Goal: Information Seeking & Learning: Learn about a topic

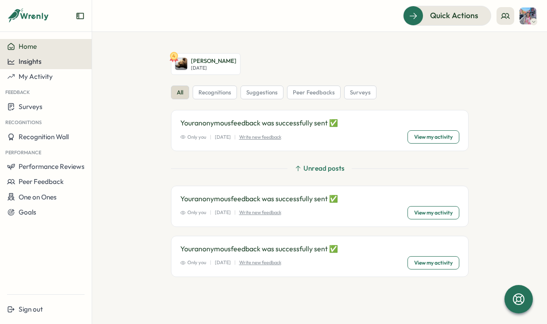
click at [28, 67] on button "Insights" at bounding box center [46, 61] width 92 height 15
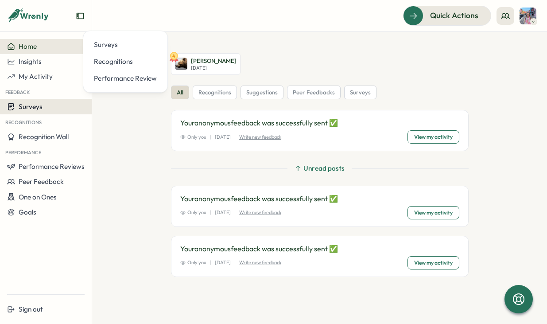
click at [34, 106] on span "Surveys" at bounding box center [31, 106] width 24 height 8
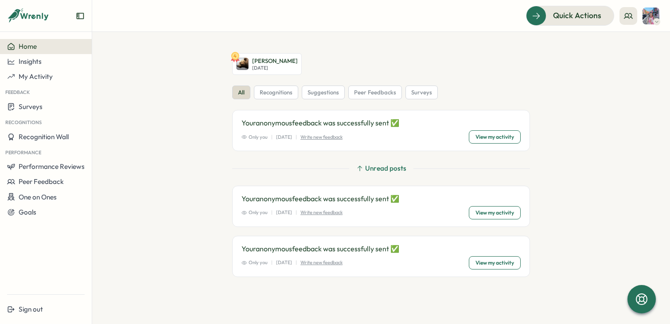
click at [32, 47] on span "Home" at bounding box center [28, 46] width 18 height 8
click at [547, 15] on button at bounding box center [629, 16] width 18 height 18
click at [22, 20] on icon at bounding box center [28, 15] width 43 height 15
click at [22, 13] on icon at bounding box center [28, 15] width 43 height 15
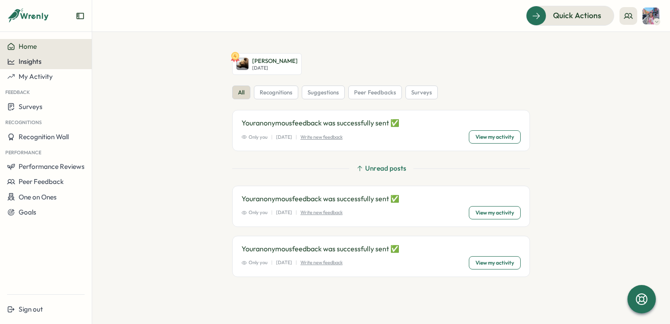
click at [27, 62] on span "Insights" at bounding box center [30, 61] width 23 height 8
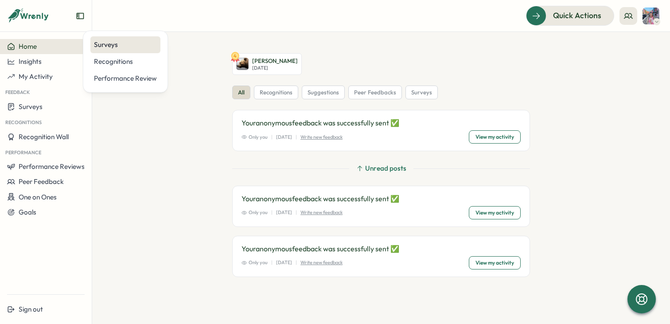
click at [104, 42] on div "Surveys" at bounding box center [125, 45] width 63 height 10
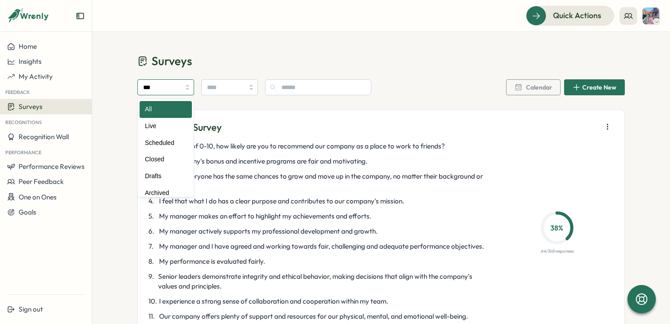
click at [155, 94] on input "***" at bounding box center [165, 87] width 57 height 16
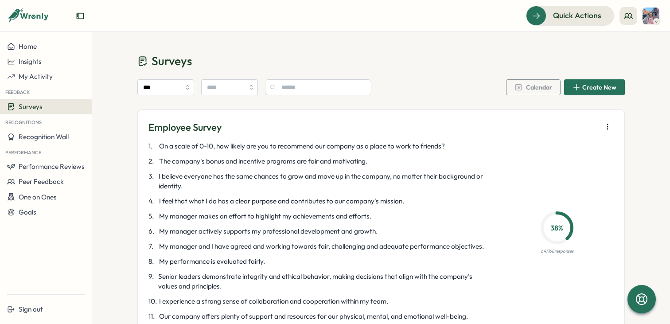
click at [547, 128] on icon "button" at bounding box center [607, 126] width 9 height 9
click at [420, 188] on span "I believe everyone has the same chances to grow and move up in the company, no …" at bounding box center [324, 182] width 331 height 20
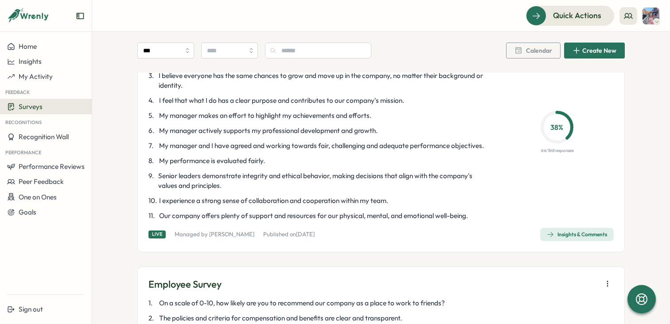
scroll to position [101, 0]
click at [547, 231] on div "Insights & Comments" at bounding box center [577, 233] width 60 height 7
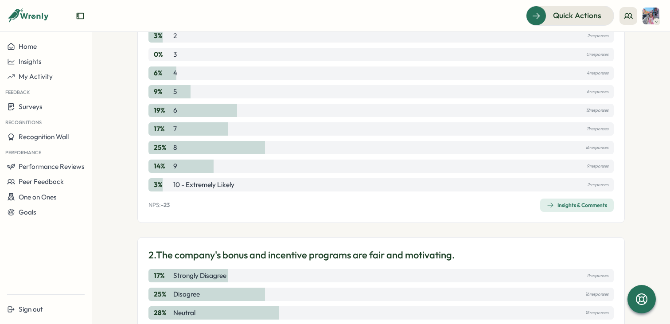
scroll to position [164, 0]
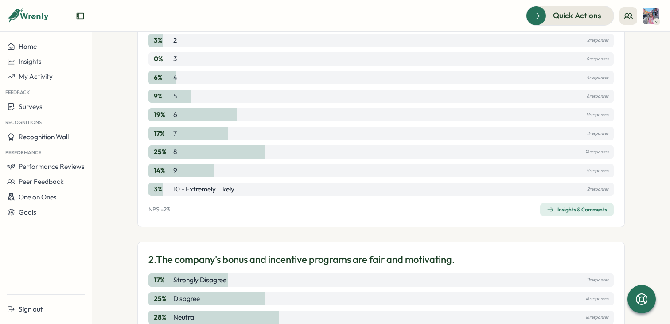
click at [547, 213] on span "Insights & Comments" at bounding box center [577, 209] width 60 height 12
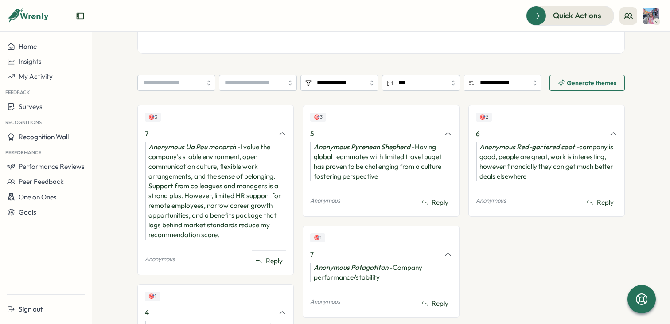
scroll to position [265, 0]
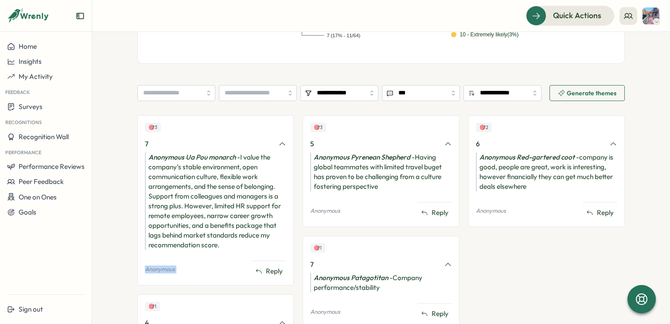
drag, startPoint x: 245, startPoint y: 251, endPoint x: 209, endPoint y: 164, distance: 94.6
click at [232, 229] on div "🎯 3 7 Anonymous Ua Pou monarch - I value the company’s stable environment, open…" at bounding box center [215, 200] width 156 height 170
click at [241, 217] on div "Anonymous Ua Pou monarch - I value the company’s stable environment, open commu…" at bounding box center [215, 201] width 141 height 98
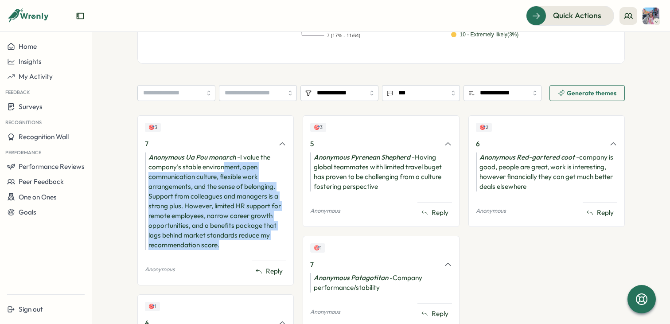
drag, startPoint x: 245, startPoint y: 246, endPoint x: 220, endPoint y: 165, distance: 84.3
click at [220, 165] on div "Anonymous Ua Pou monarch - I value the company’s stable environment, open commu…" at bounding box center [215, 201] width 141 height 98
drag, startPoint x: 230, startPoint y: 241, endPoint x: 152, endPoint y: 166, distance: 107.2
click at [152, 167] on div "Anonymous Ua Pou monarch - I value the company’s stable environment, open commu…" at bounding box center [215, 201] width 141 height 98
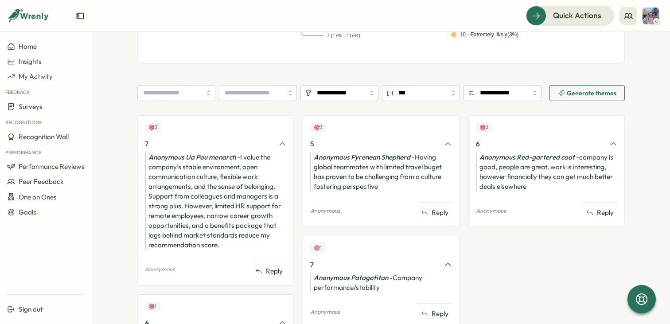
click at [215, 229] on div "Anonymous Ua Pou monarch - I value the company’s stable environment, open commu…" at bounding box center [215, 201] width 141 height 98
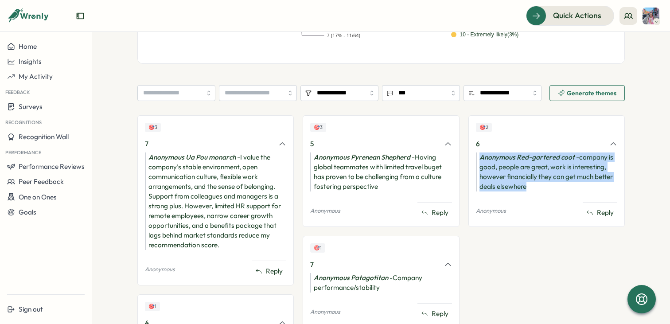
drag, startPoint x: 542, startPoint y: 191, endPoint x: 467, endPoint y: 149, distance: 85.7
click at [471, 149] on div "🎯 2 6 Anonymous Red-gartered coot - company is good, people are great, work is …" at bounding box center [546, 171] width 156 height 112
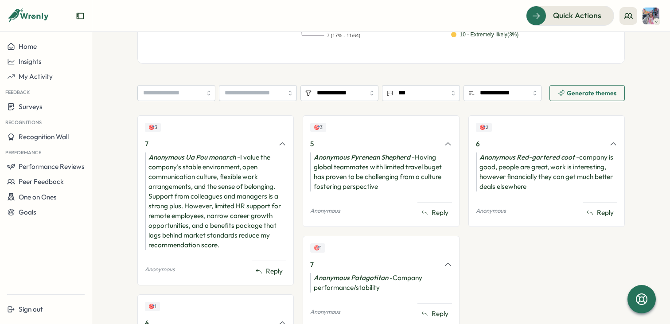
click at [508, 246] on div "🎯 2 6 Anonymous Red-gartered coot - company is good, people are great, work is …" at bounding box center [546, 250] width 156 height 270
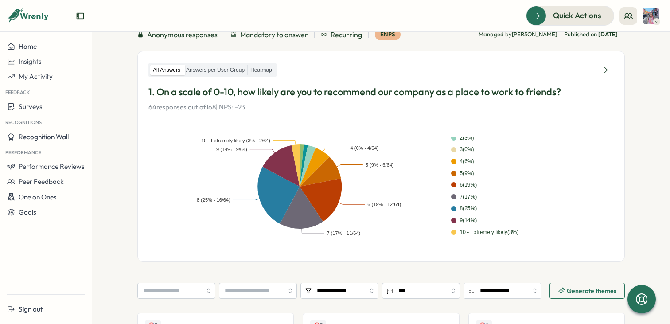
scroll to position [0, 0]
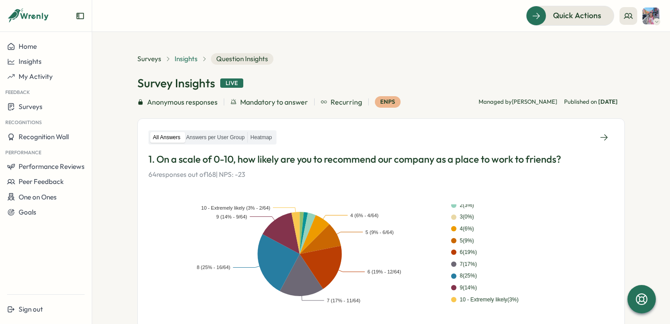
click at [187, 59] on span "Insights" at bounding box center [186, 59] width 23 height 10
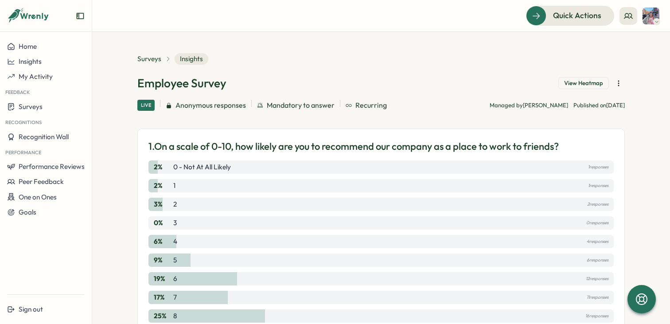
click at [23, 39] on aside "Home Insights My Activity Feedback Surveys Recognitions Recognition Wall Perfor…" at bounding box center [46, 162] width 92 height 324
click at [23, 46] on span "Home" at bounding box center [28, 46] width 18 height 8
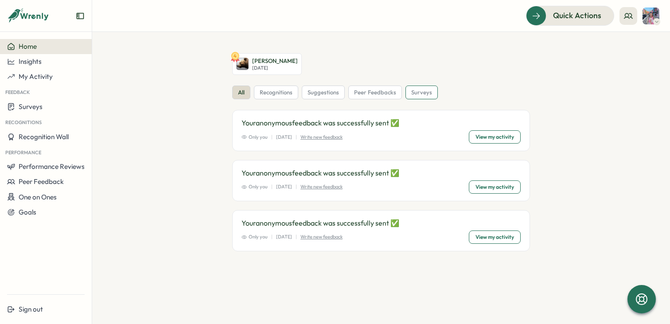
click at [412, 92] on span "surveys" at bounding box center [421, 93] width 21 height 8
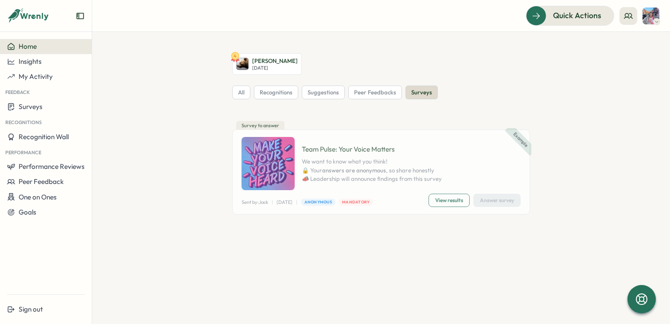
click at [437, 198] on span "View results" at bounding box center [449, 200] width 28 height 12
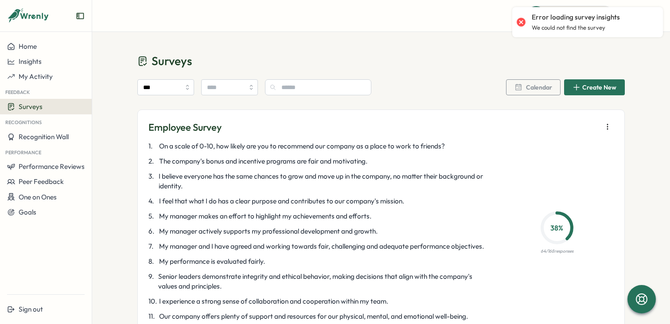
click at [433, 76] on div "*** Calendar Create New" at bounding box center [381, 89] width 488 height 41
click at [566, 19] on p "Error loading survey insights" at bounding box center [576, 17] width 88 height 10
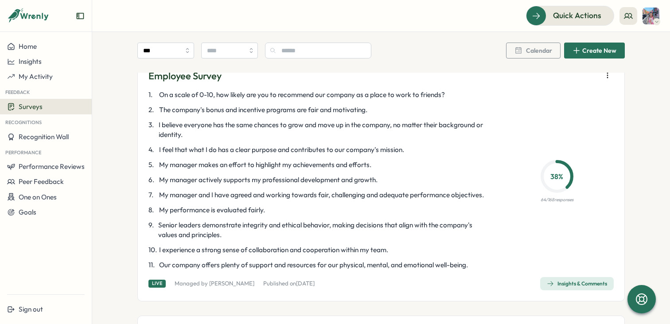
scroll to position [539, 0]
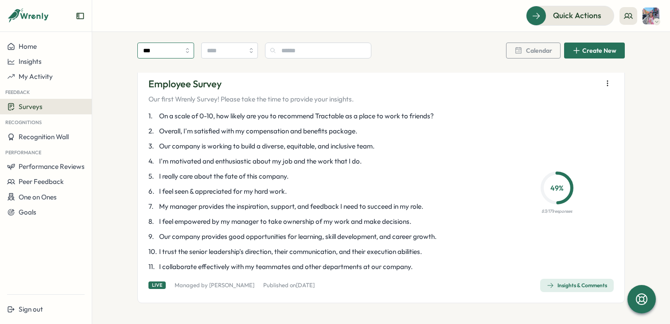
click at [155, 43] on input "***" at bounding box center [165, 51] width 57 height 16
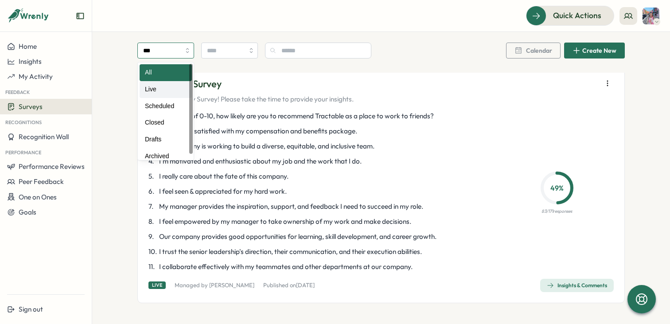
type input "****"
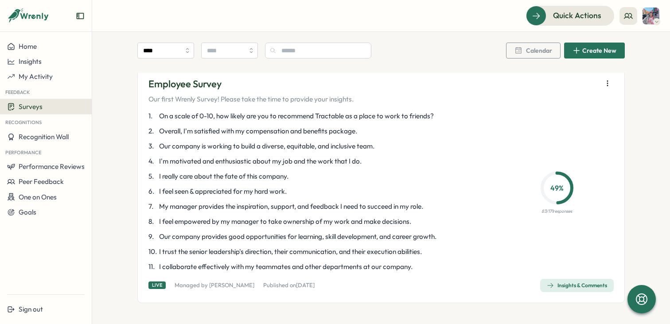
click at [27, 113] on button "Surveys" at bounding box center [46, 107] width 92 height 16
click at [295, 161] on span "I'm motivated and enthusiastic about my job and the work that I do." at bounding box center [260, 161] width 203 height 10
click at [580, 282] on div "Insights & Comments" at bounding box center [577, 285] width 60 height 7
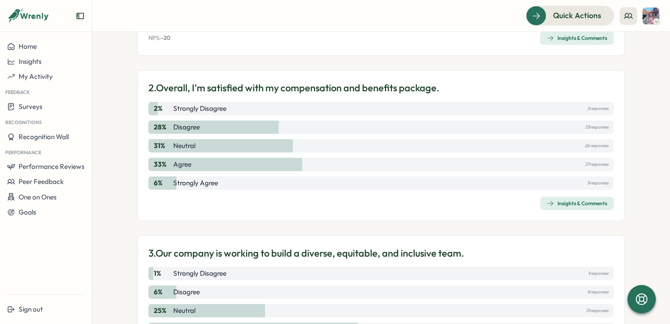
scroll to position [370, 0]
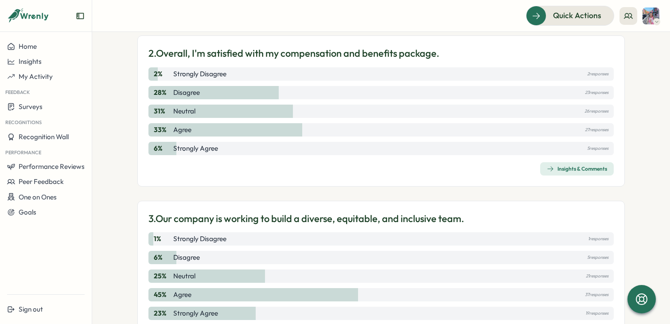
click at [586, 168] on div "Insights & Comments" at bounding box center [577, 168] width 60 height 7
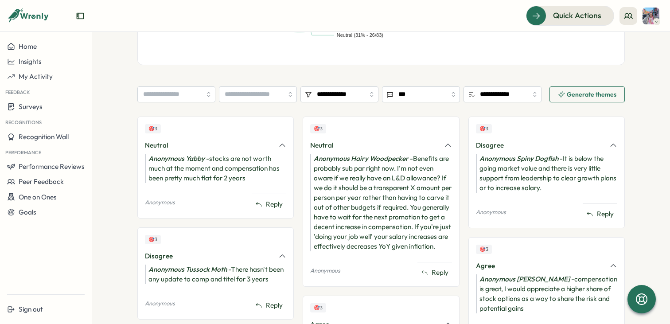
scroll to position [334, 0]
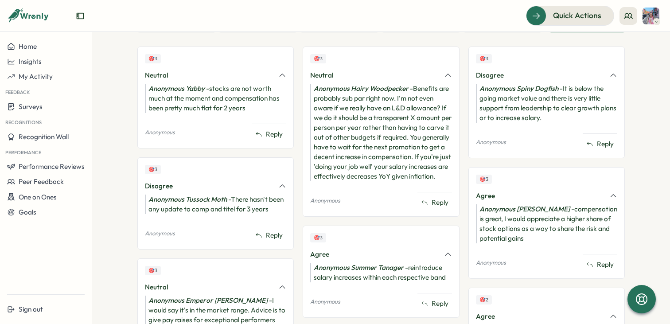
click at [637, 106] on section "**********" at bounding box center [381, 178] width 578 height 292
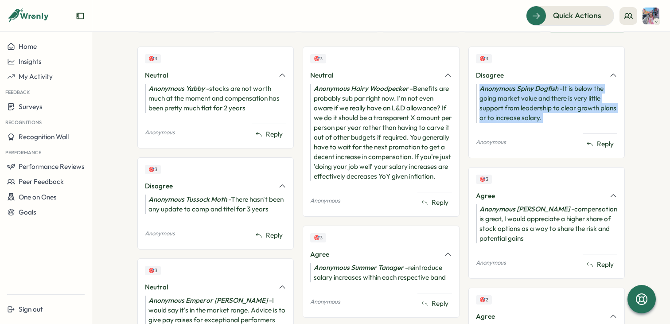
click at [637, 106] on section "**********" at bounding box center [381, 178] width 578 height 292
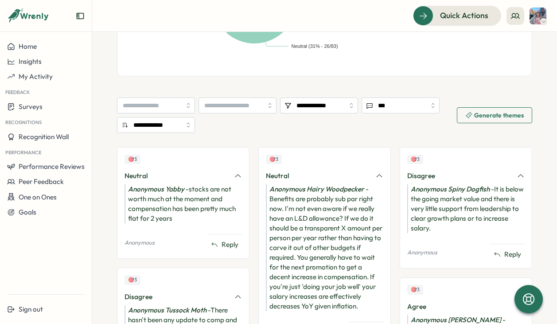
scroll to position [0, 0]
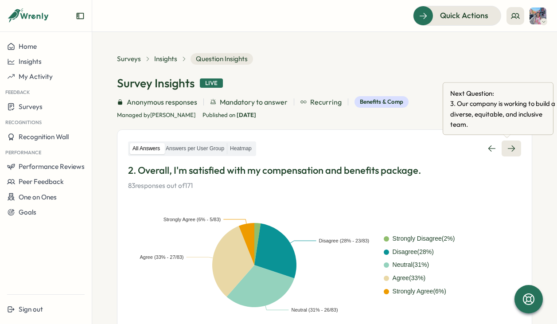
click at [510, 148] on icon at bounding box center [511, 149] width 7 height 6
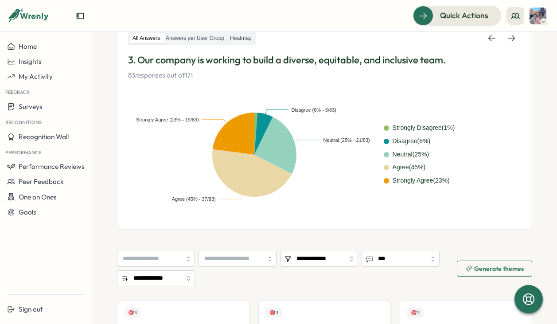
scroll to position [88, 0]
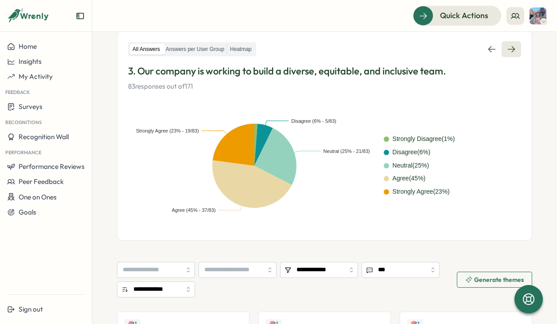
click at [507, 54] on icon at bounding box center [511, 49] width 9 height 9
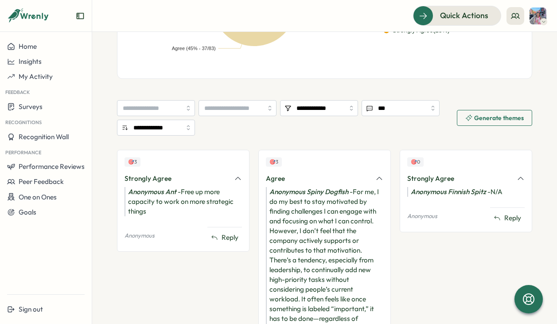
scroll to position [264, 0]
